Goal: Task Accomplishment & Management: Use online tool/utility

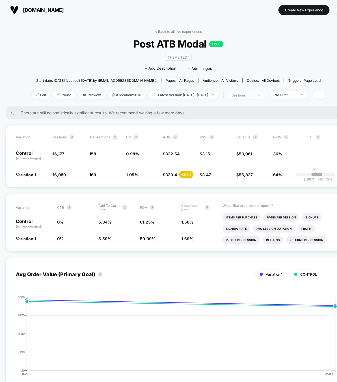
click at [265, 93] on span "sessions" at bounding box center [246, 95] width 37 height 8
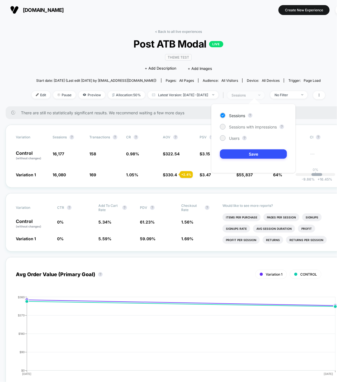
click at [265, 93] on span "sessions" at bounding box center [246, 95] width 37 height 8
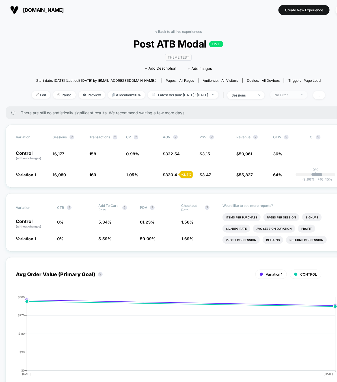
click at [286, 93] on div "No Filter" at bounding box center [286, 95] width 23 height 4
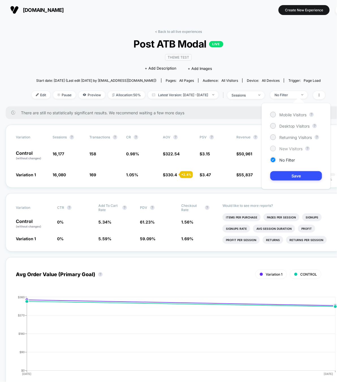
click at [285, 146] on span "New Visitors" at bounding box center [291, 148] width 23 height 5
click at [296, 175] on button "Save" at bounding box center [297, 175] width 52 height 9
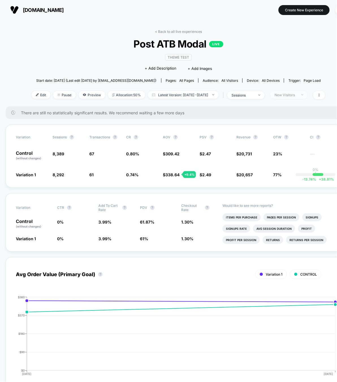
click at [294, 96] on span "New Visitors" at bounding box center [289, 95] width 37 height 8
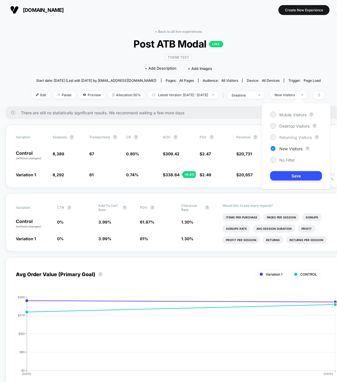
click at [281, 136] on span "Returning Visitors" at bounding box center [296, 137] width 33 height 5
click at [296, 175] on button "Save" at bounding box center [297, 175] width 52 height 9
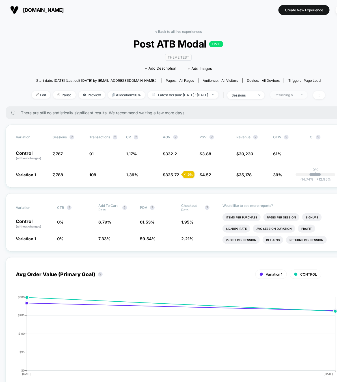
click at [287, 97] on span "Returning Visitors" at bounding box center [289, 95] width 37 height 8
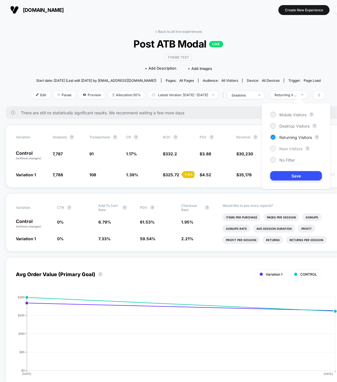
click at [285, 148] on span "New Visitors" at bounding box center [291, 148] width 23 height 5
click at [304, 176] on button "Save" at bounding box center [297, 175] width 52 height 9
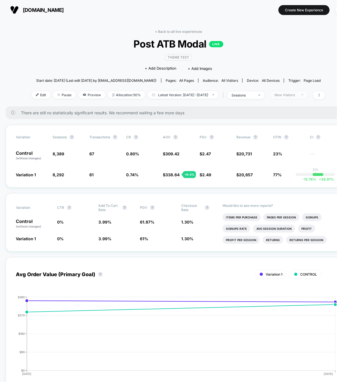
click at [298, 94] on div "New Visitors" at bounding box center [286, 95] width 23 height 4
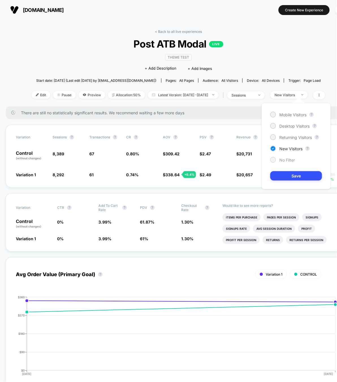
click at [286, 158] on span "No Filter" at bounding box center [288, 160] width 16 height 5
click at [301, 177] on button "Save" at bounding box center [297, 175] width 52 height 9
